Goal: Navigation & Orientation: Find specific page/section

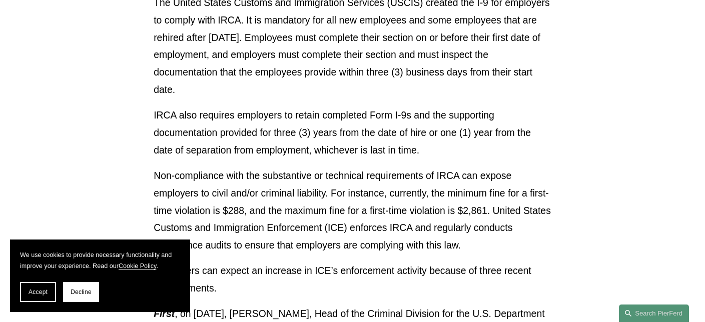
scroll to position [472, 0]
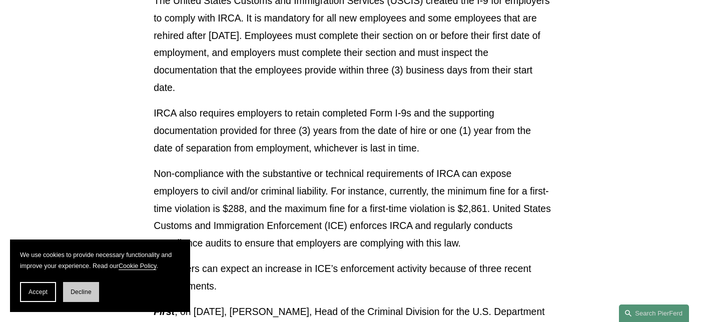
click at [89, 286] on button "Decline" at bounding box center [81, 292] width 36 height 20
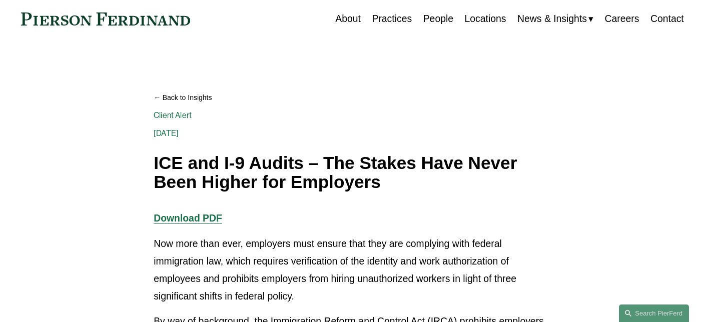
scroll to position [0, 0]
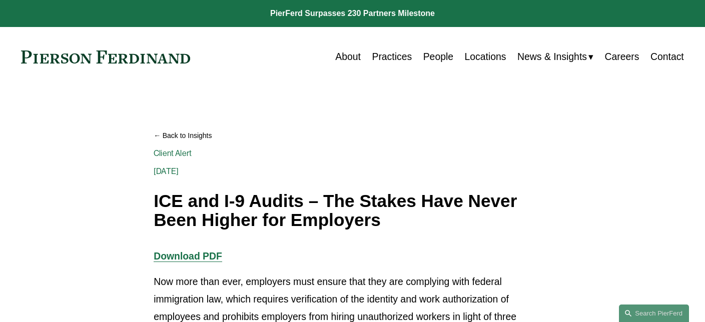
click at [434, 59] on link "People" at bounding box center [439, 57] width 30 height 20
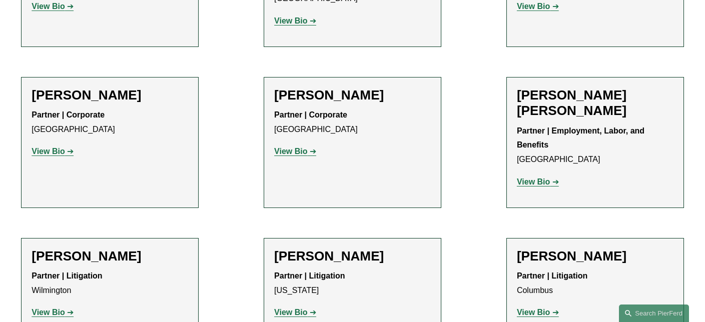
scroll to position [2102, 0]
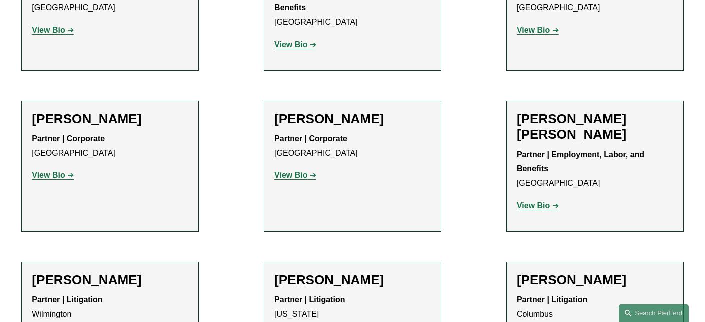
click at [530, 202] on strong "View Bio" at bounding box center [533, 206] width 33 height 9
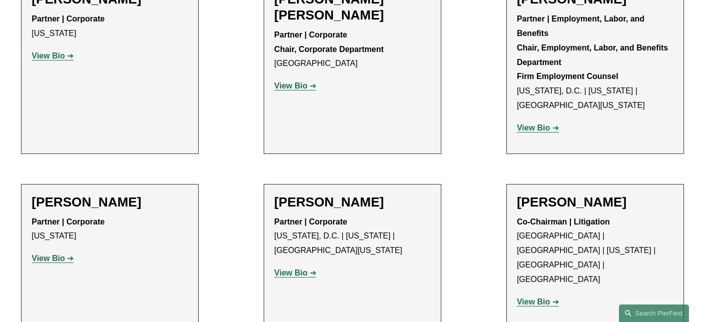
scroll to position [3883, 0]
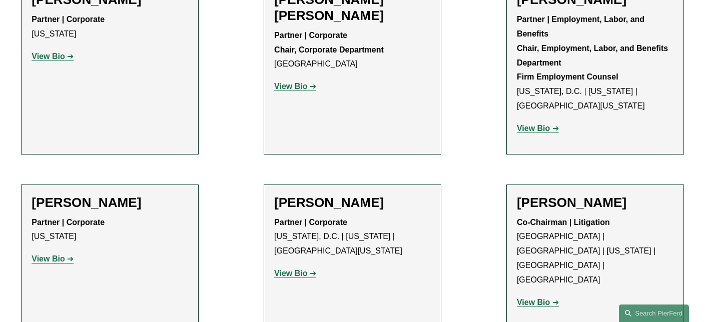
click at [535, 298] on strong "View Bio" at bounding box center [533, 302] width 33 height 9
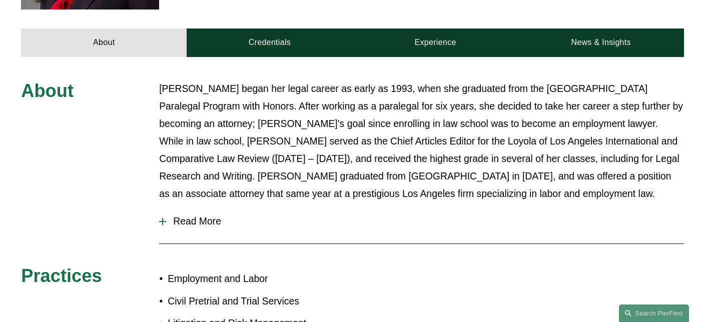
scroll to position [368, 0]
